Goal: Task Accomplishment & Management: Complete application form

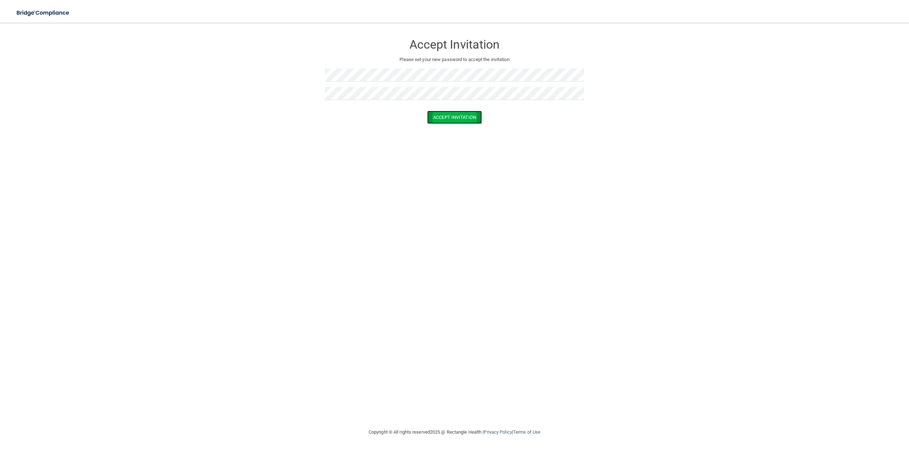
click at [456, 114] on button "Accept Invitation" at bounding box center [454, 117] width 55 height 13
click at [260, 70] on form "Accept Invitation Please set your new password to accept the invitation Token i…" at bounding box center [454, 86] width 880 height 113
click at [263, 86] on form "Accept Invitation Please set your new password to accept the invitation Token i…" at bounding box center [454, 86] width 880 height 113
click at [454, 127] on button "Accept Invitation" at bounding box center [454, 127] width 55 height 13
click at [452, 125] on button "Accept Invitation" at bounding box center [454, 127] width 55 height 13
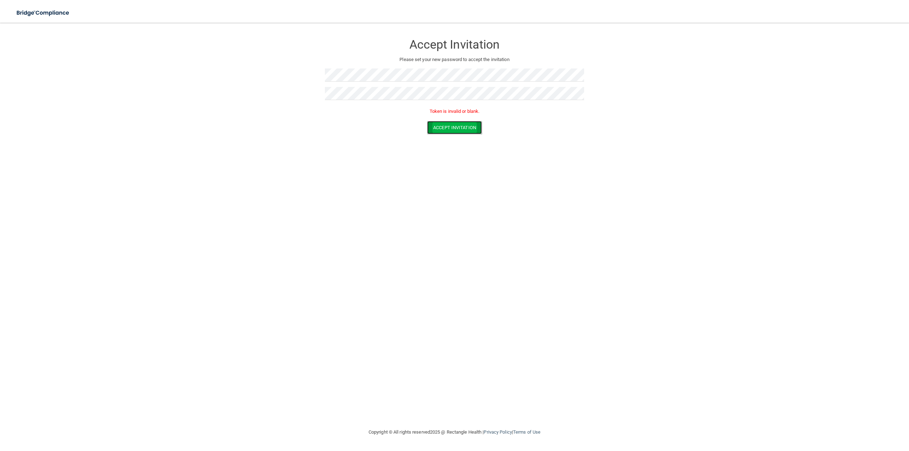
click at [452, 125] on button "Accept Invitation" at bounding box center [454, 127] width 55 height 13
click at [451, 118] on button "Accept Invitation" at bounding box center [454, 117] width 55 height 13
click at [332, 20] on div "Toggle navigation" at bounding box center [189, 13] width 379 height 26
click at [309, 19] on div "Toggle navigation" at bounding box center [189, 13] width 379 height 26
